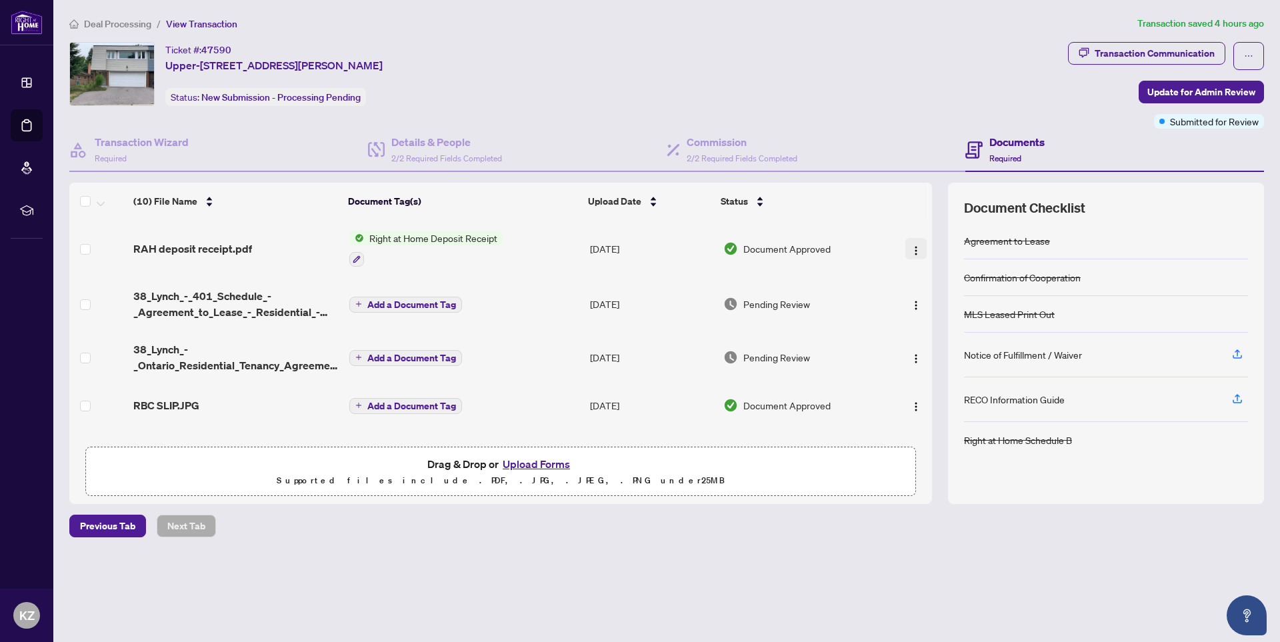
click at [911, 249] on img "button" at bounding box center [916, 250] width 11 height 11
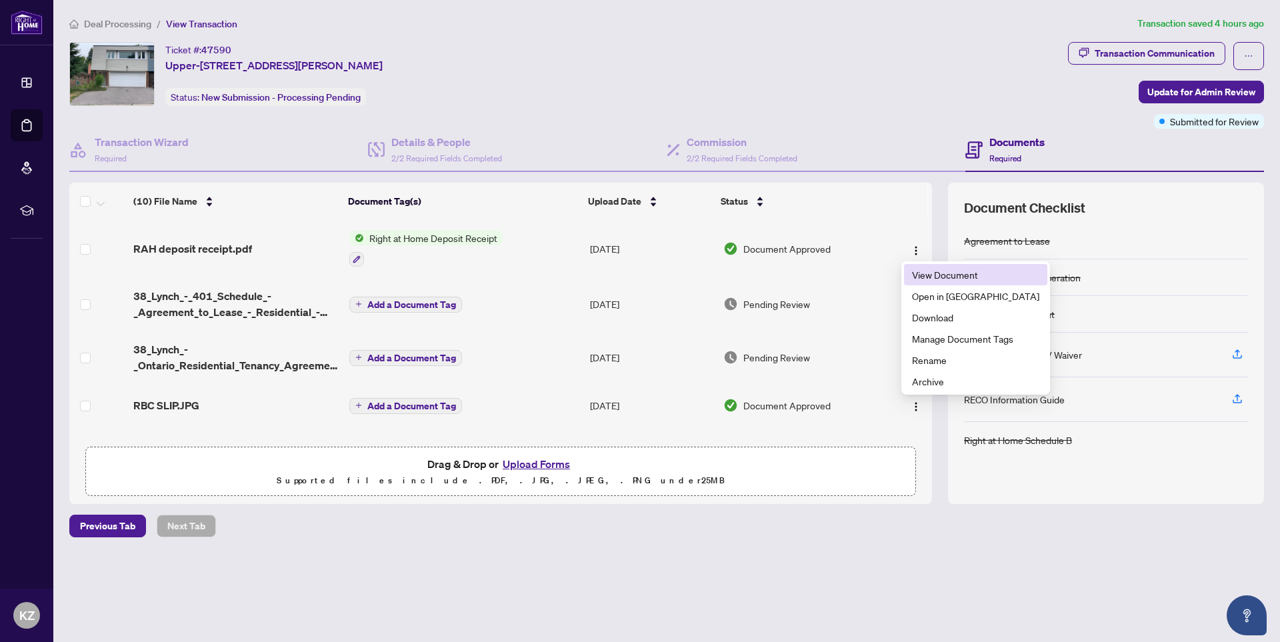
click at [922, 277] on span "View Document" at bounding box center [975, 274] width 127 height 15
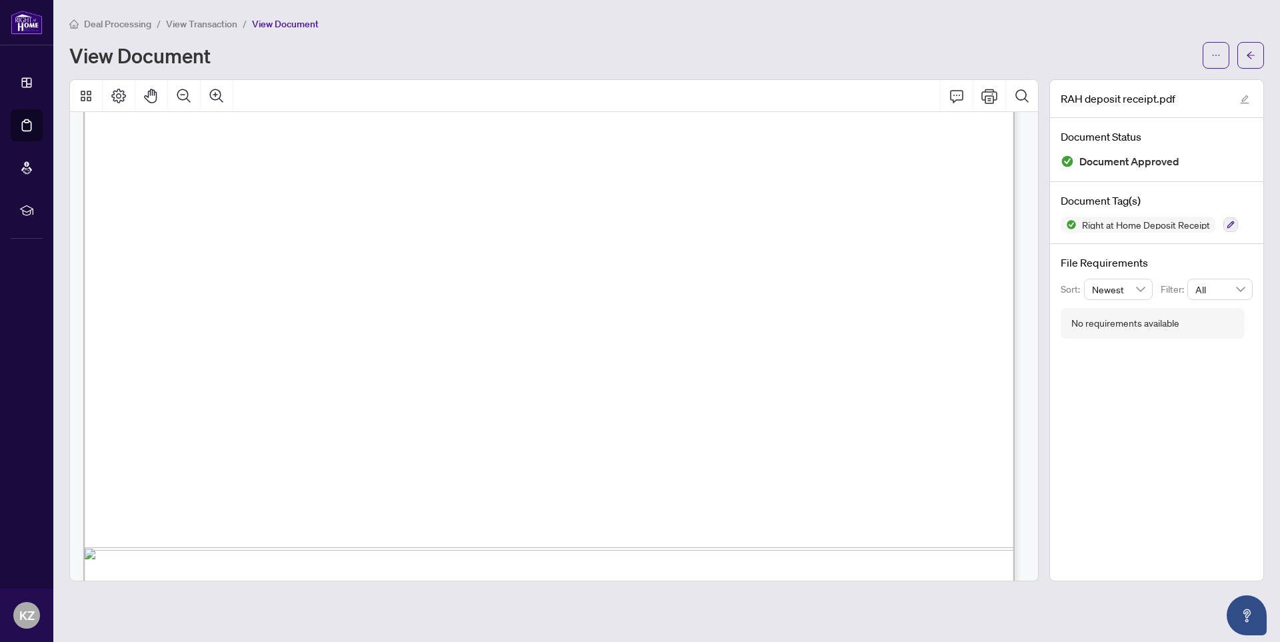
scroll to position [600, 0]
click at [1213, 57] on icon "ellipsis" at bounding box center [1215, 55] width 9 height 9
click at [1151, 88] on span "Download" at bounding box center [1167, 84] width 101 height 15
